Goal: Transaction & Acquisition: Purchase product/service

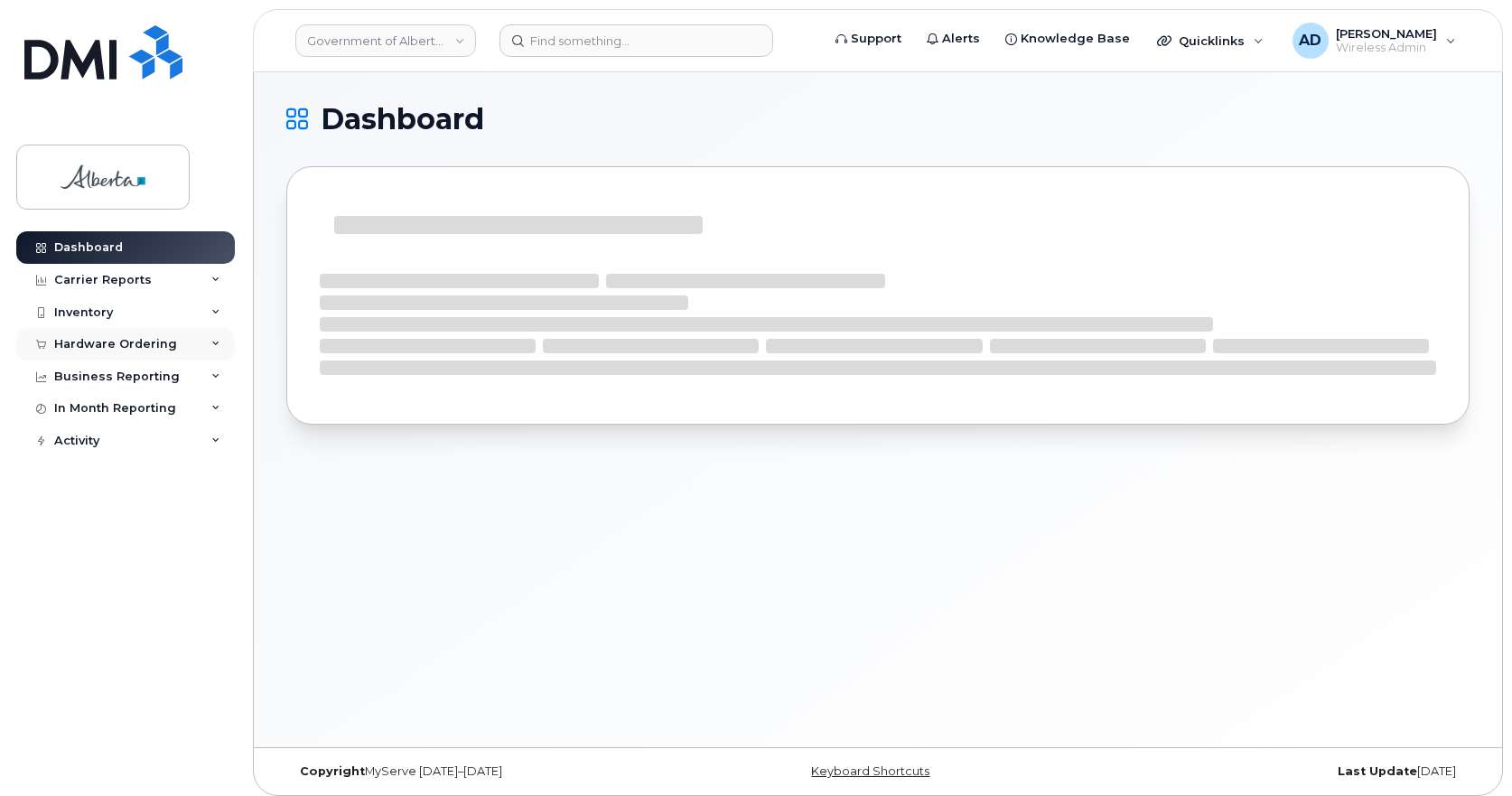
click at [93, 341] on div "Hardware Ordering" at bounding box center [115, 345] width 122 height 15
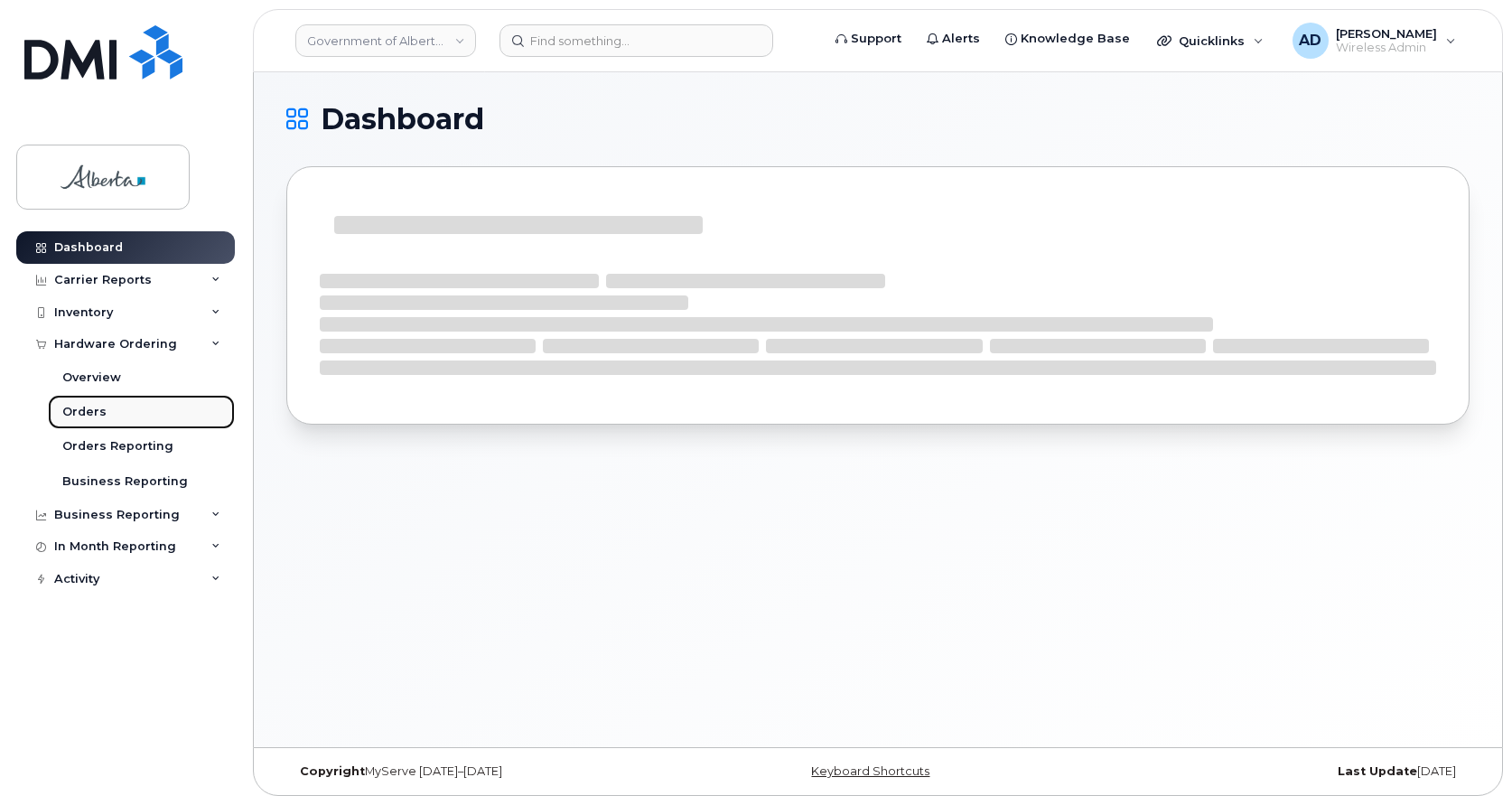
click at [99, 416] on div "Orders" at bounding box center [85, 413] width 44 height 17
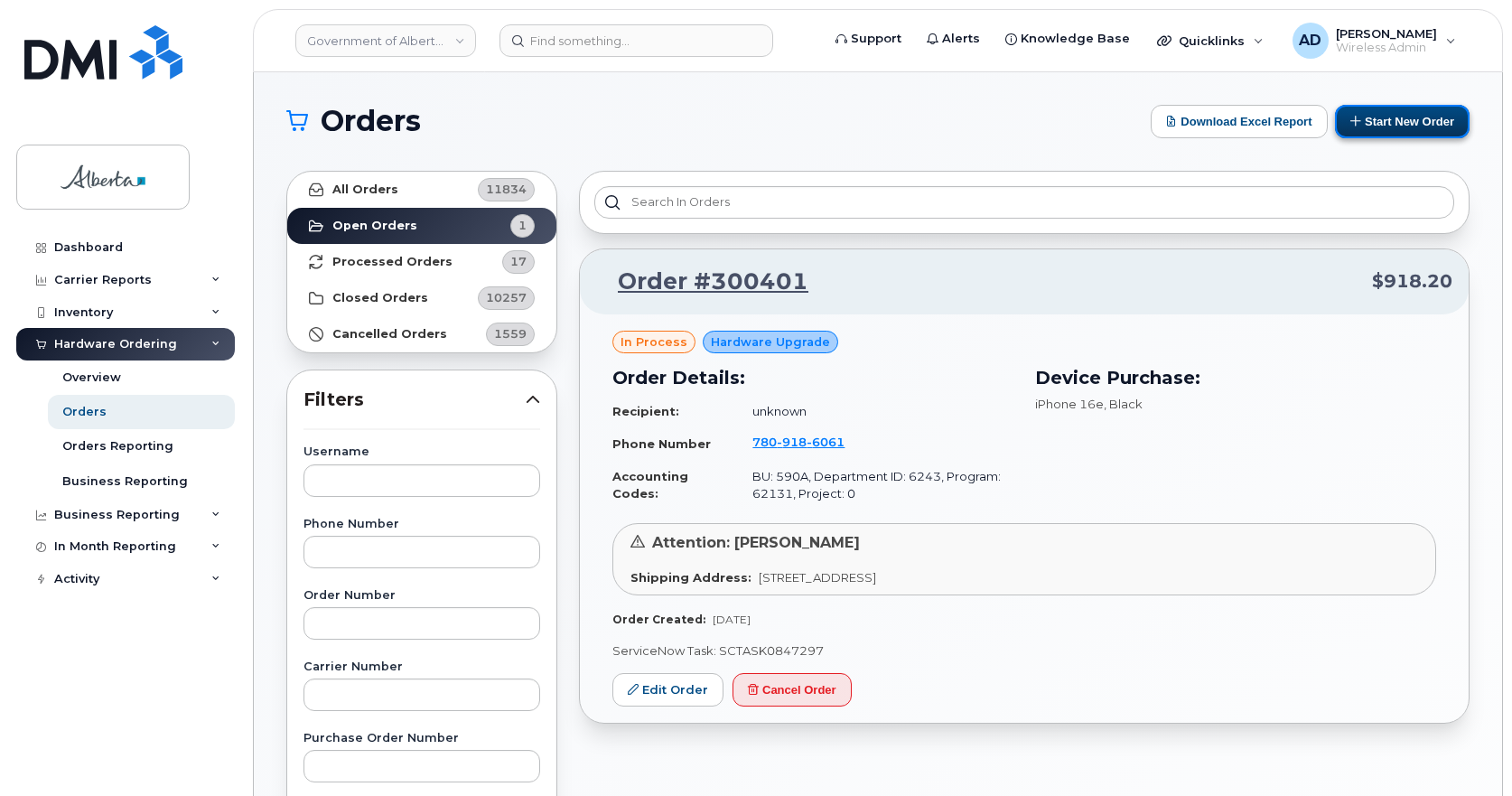
click at [1433, 116] on button "Start New Order" at bounding box center [1402, 122] width 134 height 33
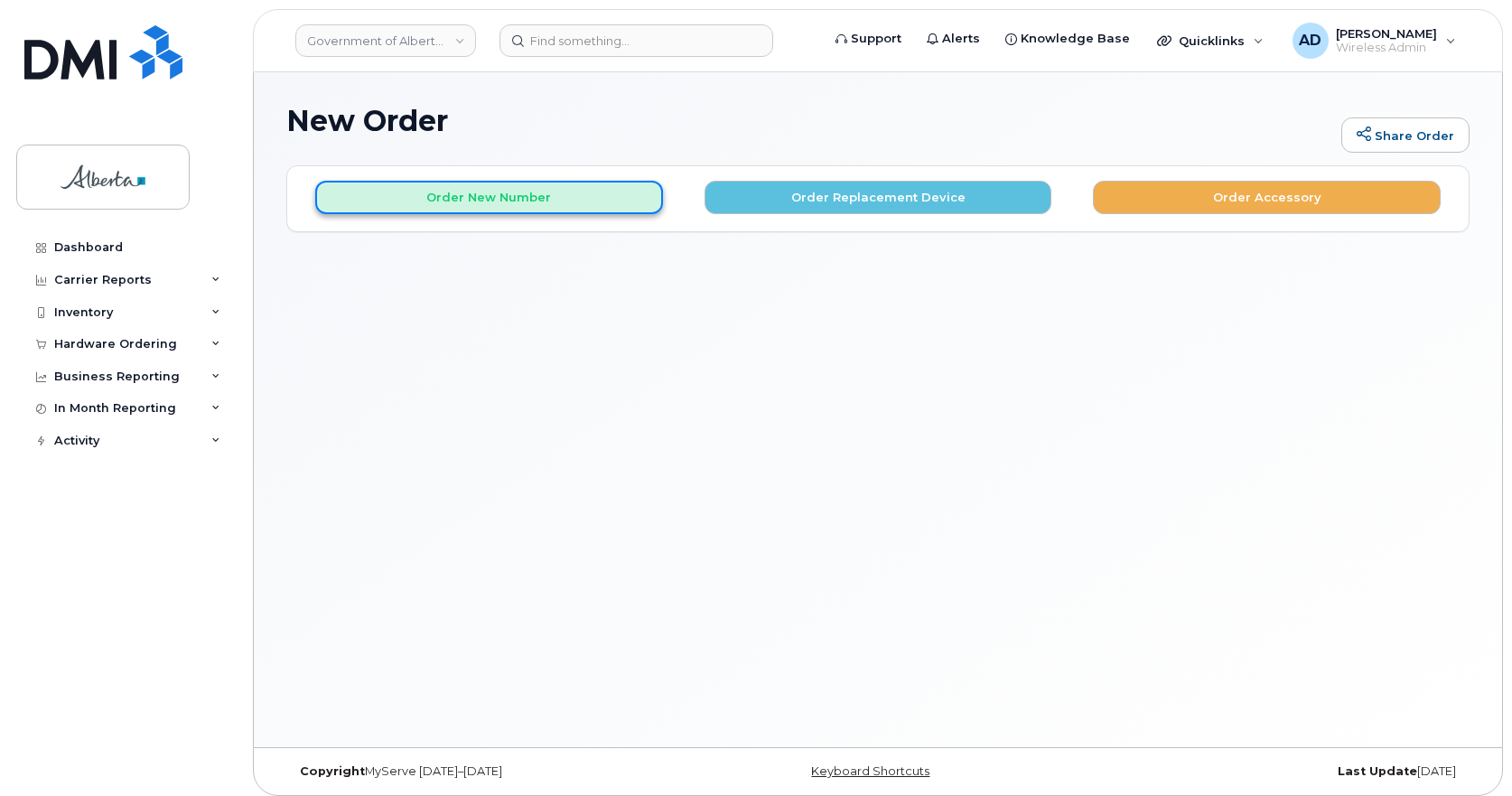
click at [500, 205] on button "Order New Number" at bounding box center [489, 197] width 348 height 33
